Goal: Task Accomplishment & Management: Manage account settings

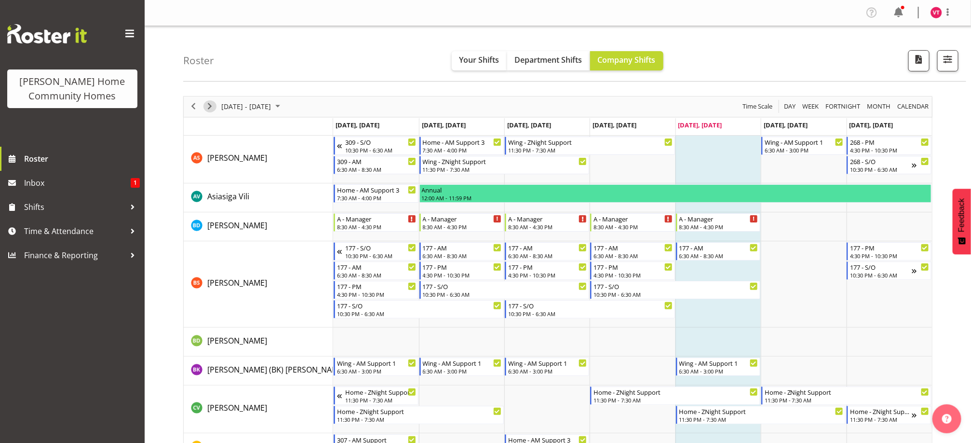
click at [214, 108] on span "Next" at bounding box center [210, 106] width 12 height 12
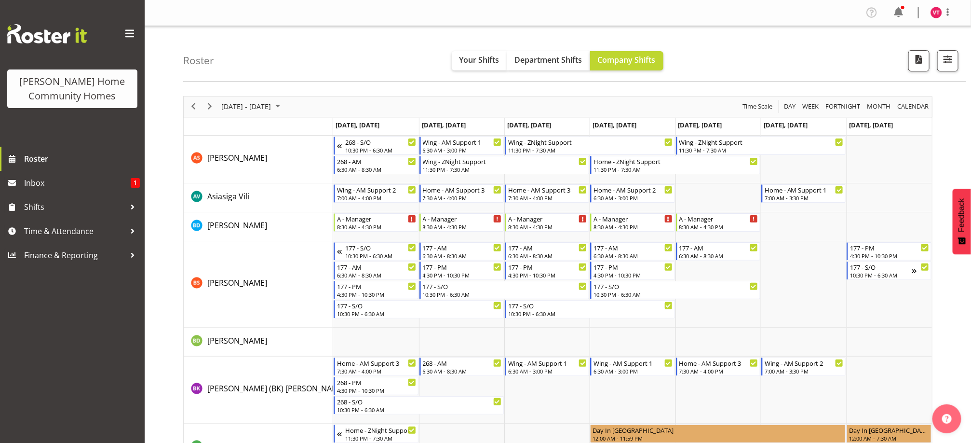
click at [942, 64] on span "button" at bounding box center [948, 59] width 13 height 13
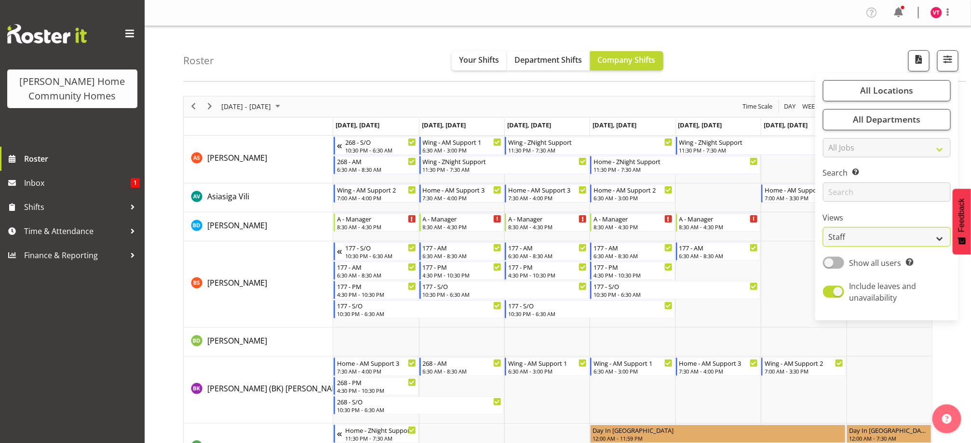
click at [942, 242] on select "Staff Role Shift - Horizontal Shift - Vertical Staff - Location" at bounding box center [887, 236] width 128 height 19
click at [823, 227] on select "Staff Role Shift - Horizontal Shift - Vertical Staff - Location" at bounding box center [887, 236] width 128 height 19
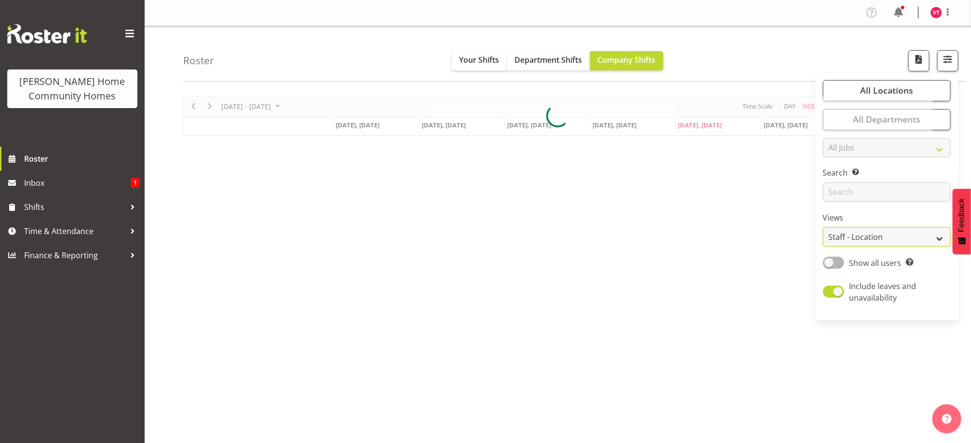
click at [942, 241] on select "Staff Role Shift - Horizontal Shift - Vertical Staff - Location" at bounding box center [887, 236] width 128 height 19
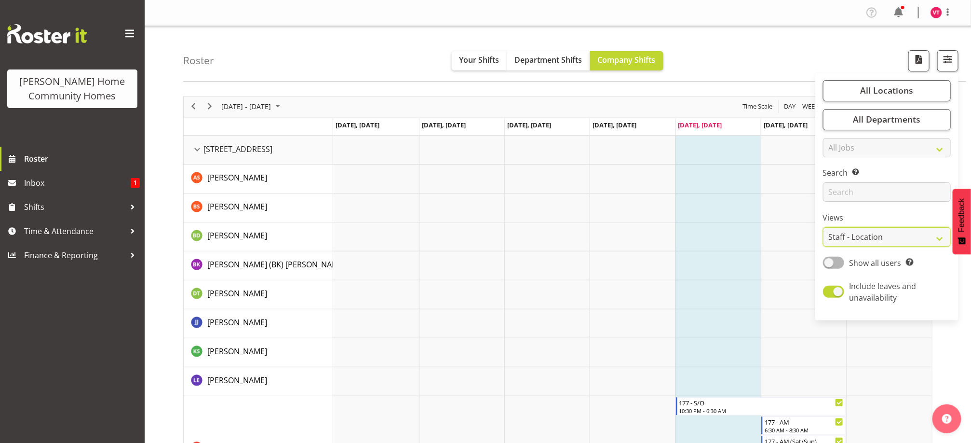
select select "role"
click at [823, 227] on select "Staff Role Shift - Horizontal Shift - Vertical Staff - Location" at bounding box center [887, 236] width 128 height 19
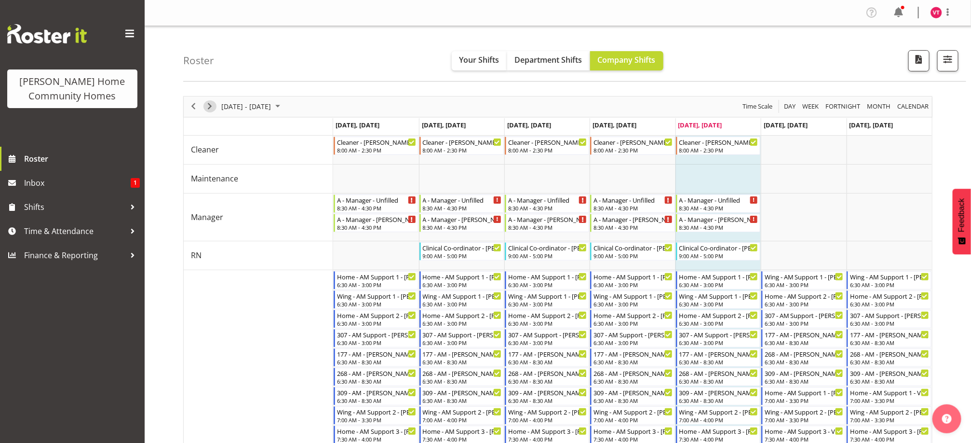
click at [212, 109] on span "Next" at bounding box center [210, 106] width 12 height 12
click at [214, 105] on span "Next" at bounding box center [210, 106] width 12 height 12
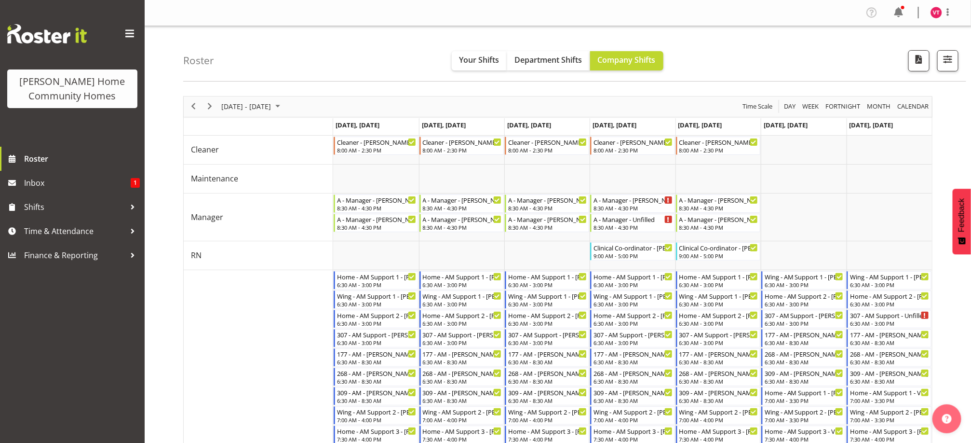
click at [210, 111] on span "Next" at bounding box center [210, 106] width 12 height 12
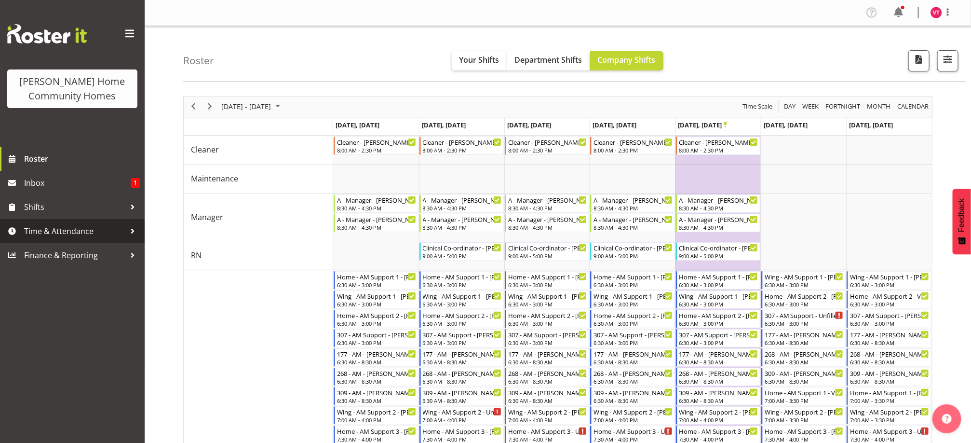
click at [79, 235] on span "Time & Attendance" at bounding box center [74, 231] width 101 height 14
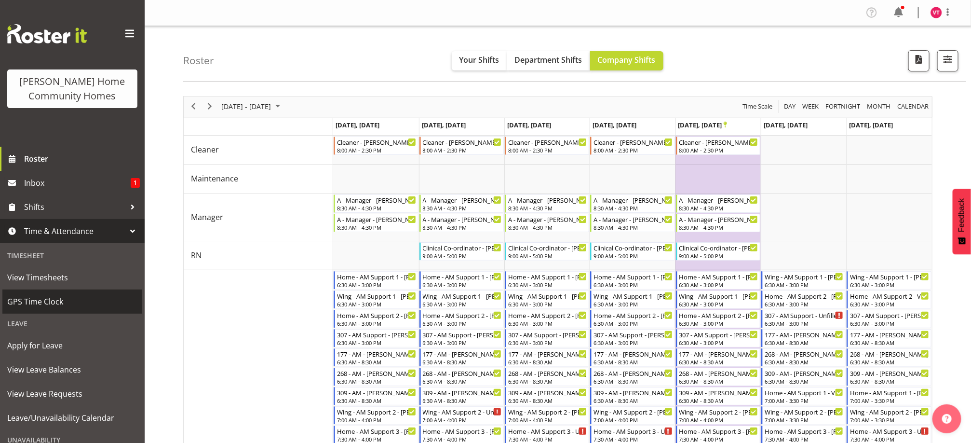
click at [55, 303] on span "GPS Time Clock" at bounding box center [72, 301] width 130 height 14
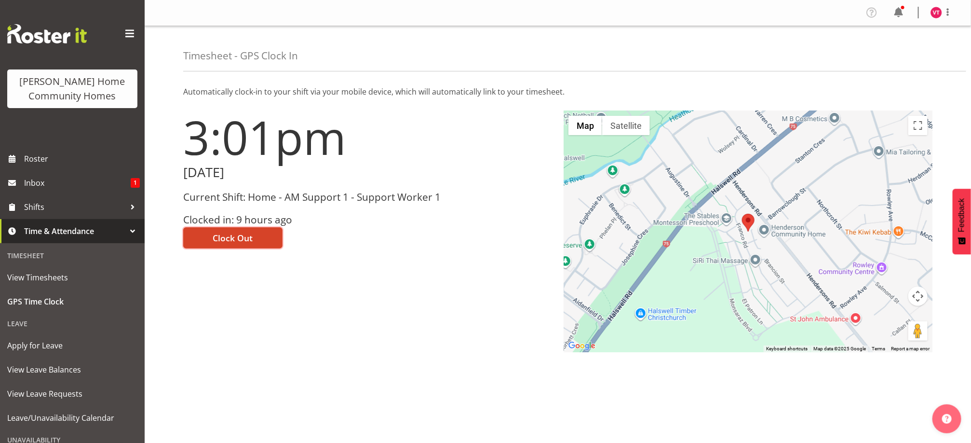
click at [236, 235] on span "Clock Out" at bounding box center [233, 237] width 40 height 13
click at [252, 236] on button "Clock In" at bounding box center [229, 237] width 92 height 21
click at [937, 16] on img at bounding box center [937, 13] width 12 height 12
click at [910, 52] on link "Log Out" at bounding box center [907, 50] width 93 height 17
